Goal: Task Accomplishment & Management: Complete application form

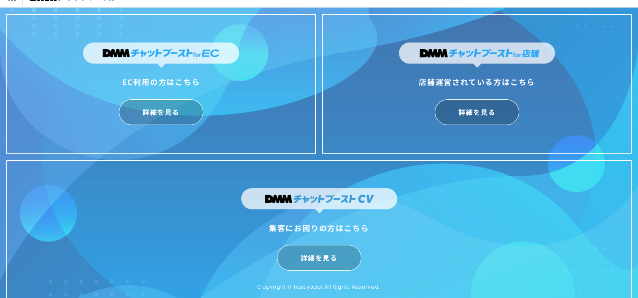
scroll to position [20, 0]
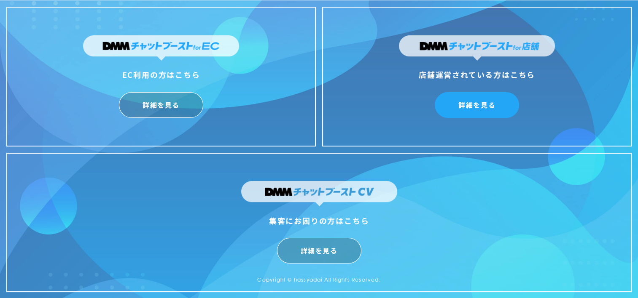
click at [494, 107] on link "詳細を見る" at bounding box center [476, 105] width 84 height 26
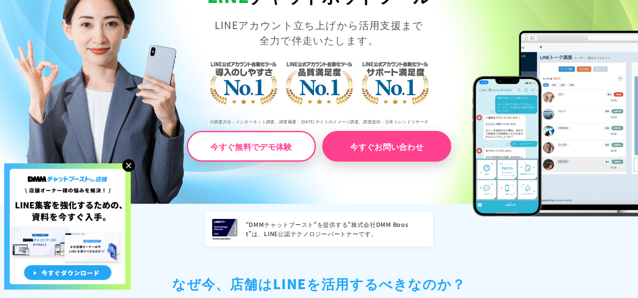
scroll to position [169, 0]
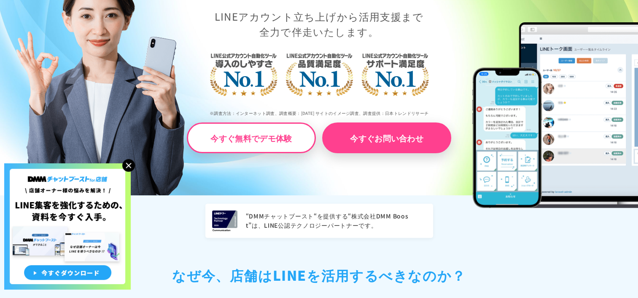
click at [127, 166] on img at bounding box center [128, 165] width 13 height 13
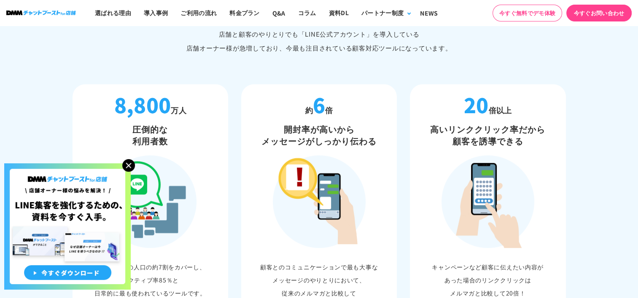
scroll to position [464, 0]
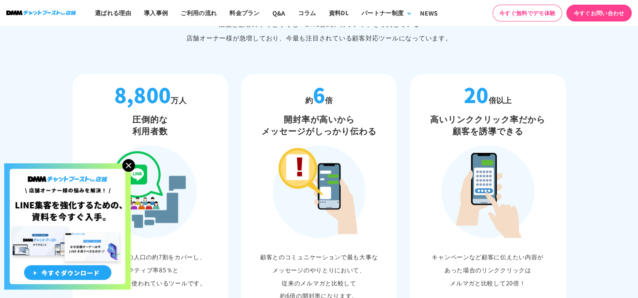
click at [129, 166] on img at bounding box center [128, 165] width 13 height 13
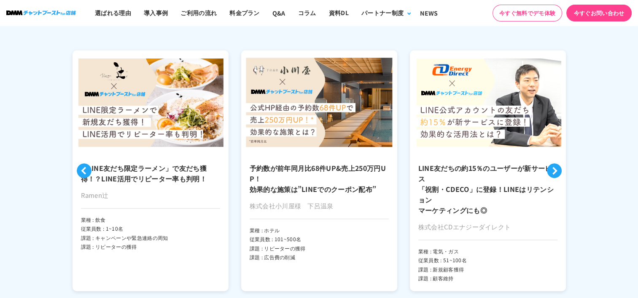
scroll to position [1770, 0]
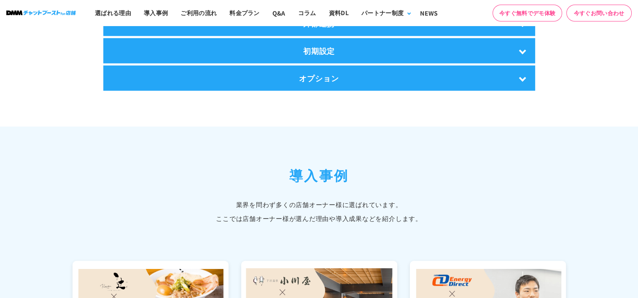
click at [593, 14] on link "今すぐお問い合わせ" at bounding box center [598, 13] width 65 height 17
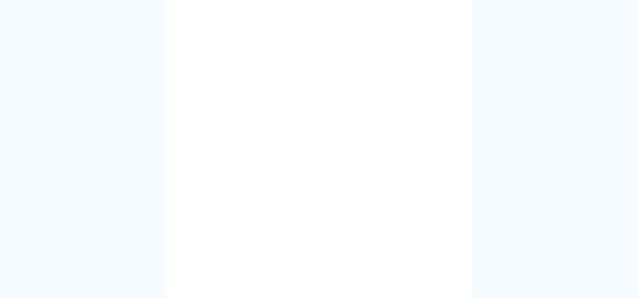
scroll to position [379, 0]
